Goal: Navigation & Orientation: Go to known website

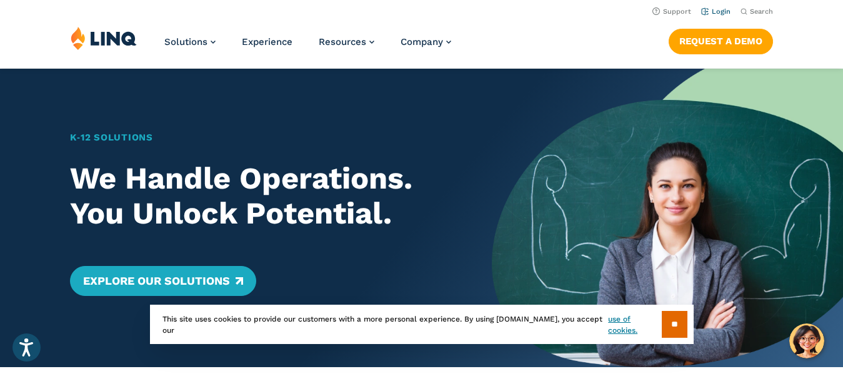
click at [713, 11] on link "Login" at bounding box center [715, 12] width 29 height 8
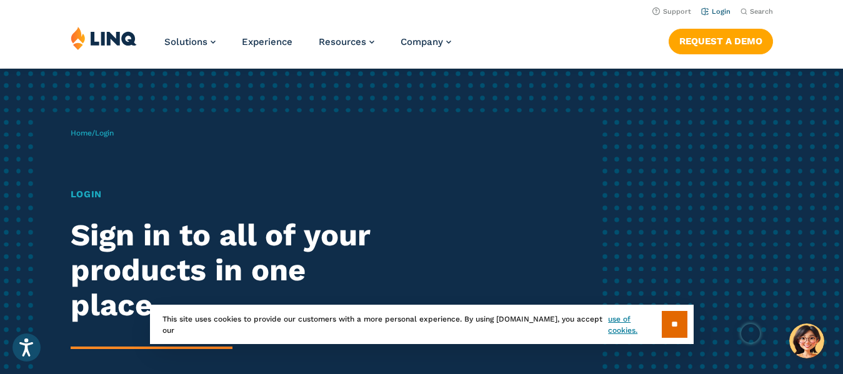
click at [711, 9] on link "Login" at bounding box center [715, 12] width 29 height 8
